Goal: Information Seeking & Learning: Learn about a topic

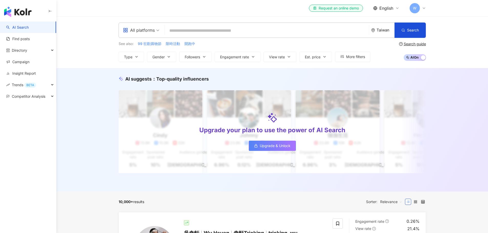
click at [382, 31] on div "Taiwan" at bounding box center [385, 30] width 18 height 4
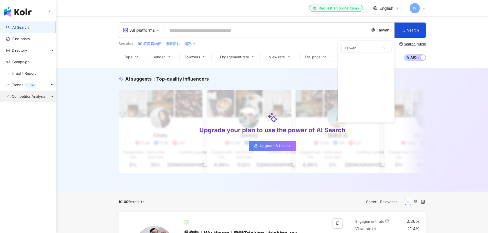
click at [27, 98] on span "Competitor Analysis" at bounding box center [29, 97] width 34 height 12
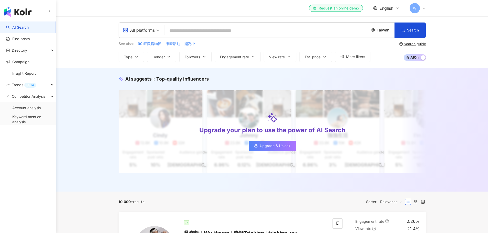
click at [384, 32] on div "Taiwan" at bounding box center [385, 30] width 18 height 4
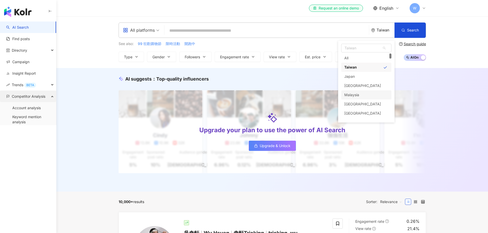
click at [25, 98] on span "Competitor Analysis" at bounding box center [29, 97] width 34 height 12
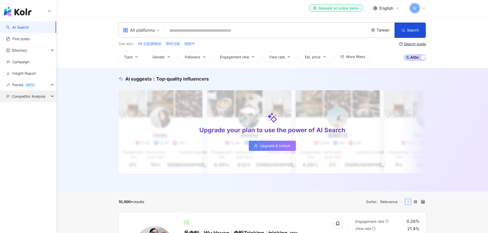
click at [28, 96] on span "Competitor Analysis" at bounding box center [29, 97] width 34 height 12
click at [28, 121] on link "Keyword mention analysis" at bounding box center [32, 119] width 40 height 10
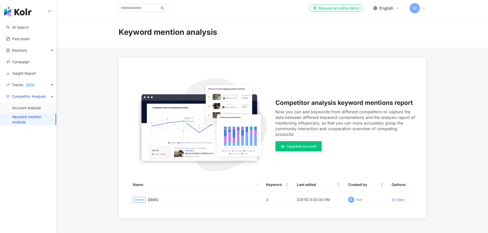
click at [303, 148] on span "Upgrade account" at bounding box center [301, 146] width 29 height 4
click at [414, 7] on span "W" at bounding box center [415, 8] width 4 height 6
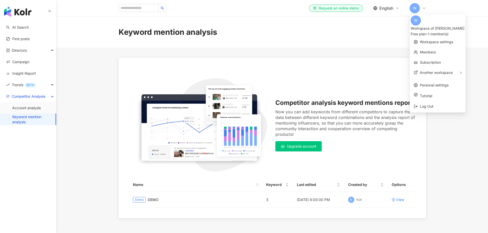
click at [440, 31] on div "Free plan - 1 member(s)" at bounding box center [437, 34] width 54 height 6
click at [427, 50] on link "Members" at bounding box center [428, 52] width 16 height 4
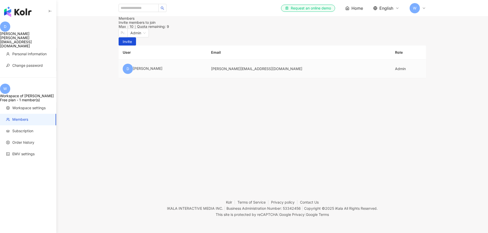
click at [207, 78] on td "D [PERSON_NAME]" at bounding box center [163, 69] width 89 height 19
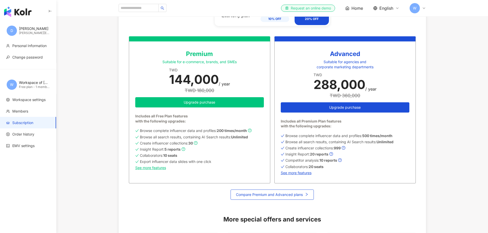
scroll to position [205, 0]
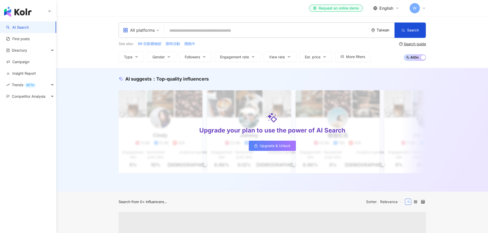
click at [418, 10] on span "W" at bounding box center [414, 8] width 10 height 10
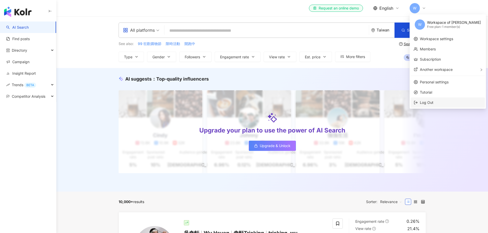
click at [423, 100] on span "Log Out" at bounding box center [451, 103] width 62 height 6
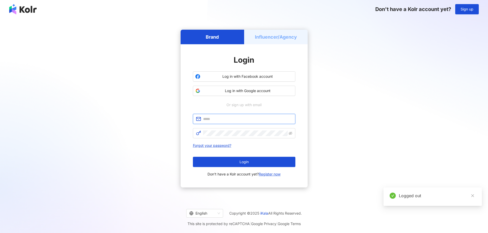
type input "**********"
click at [236, 123] on span "**********" at bounding box center [244, 119] width 102 height 10
click at [248, 89] on span "Log in with Google account" at bounding box center [247, 90] width 91 height 5
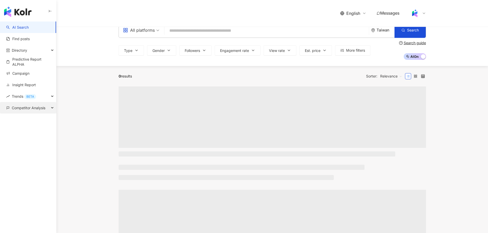
click at [30, 108] on span "Competitor Analysis" at bounding box center [29, 108] width 34 height 12
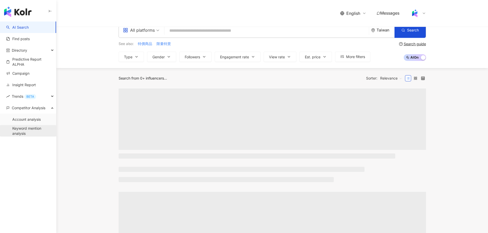
click at [31, 127] on link "Keyword mention analysis" at bounding box center [32, 131] width 40 height 10
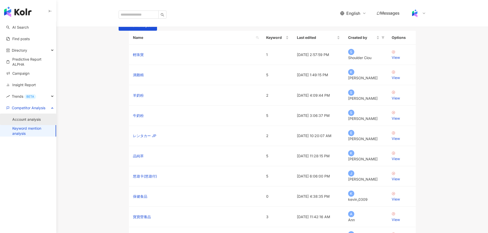
click at [12, 122] on link "Account analysis" at bounding box center [26, 119] width 28 height 5
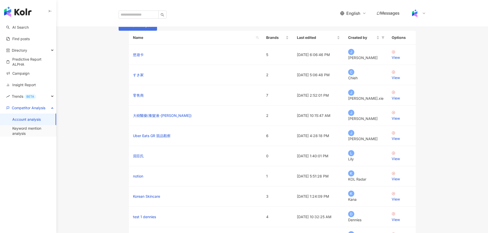
click at [152, 28] on span "New analysis" at bounding box center [141, 26] width 22 height 4
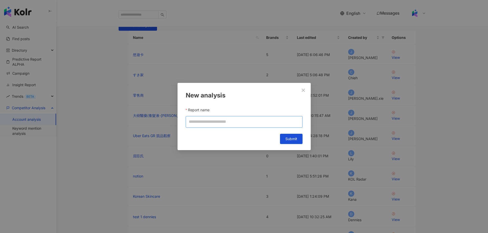
click at [249, 122] on input "Report name" at bounding box center [244, 122] width 117 height 12
click at [305, 88] on icon "close" at bounding box center [303, 90] width 4 height 4
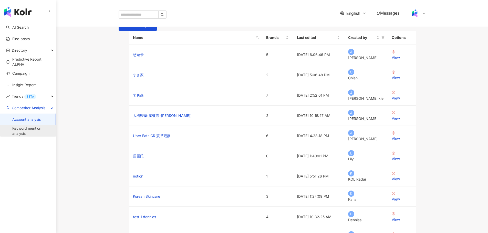
click at [26, 133] on link "Keyword mention analysis" at bounding box center [32, 131] width 40 height 10
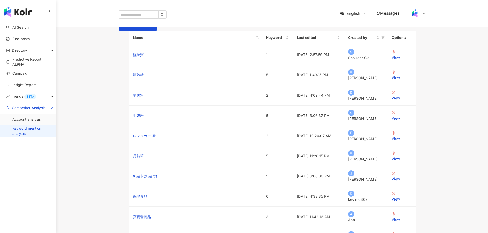
click at [26, 133] on link "Keyword mention analysis" at bounding box center [31, 131] width 39 height 10
click at [142, 58] on link "輕珠寶" at bounding box center [138, 55] width 11 height 6
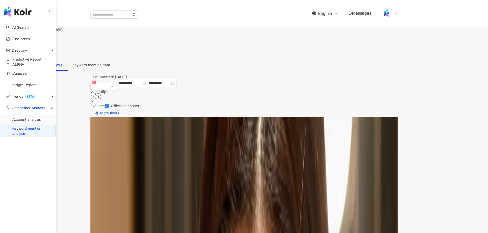
click at [34, 42] on span "Set keywords" at bounding box center [22, 44] width 23 height 4
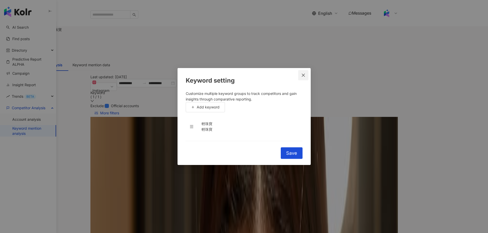
click at [306, 73] on span "Close" at bounding box center [303, 75] width 10 height 4
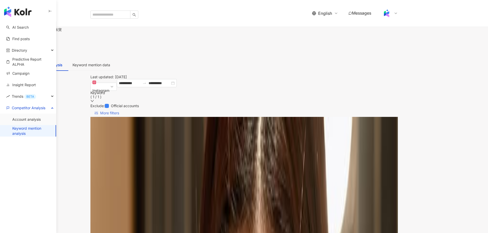
click at [119, 109] on span "More filters" at bounding box center [109, 113] width 19 height 8
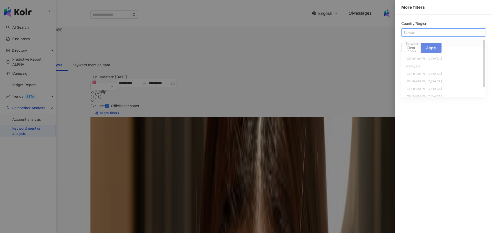
click at [421, 33] on span "Taiwan" at bounding box center [443, 33] width 80 height 8
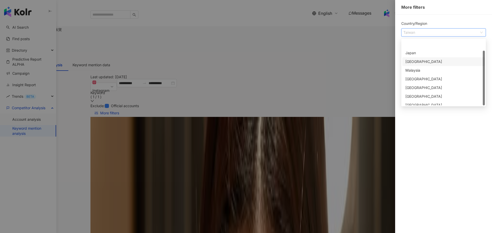
scroll to position [13, 0]
